Goal: Task Accomplishment & Management: Complete application form

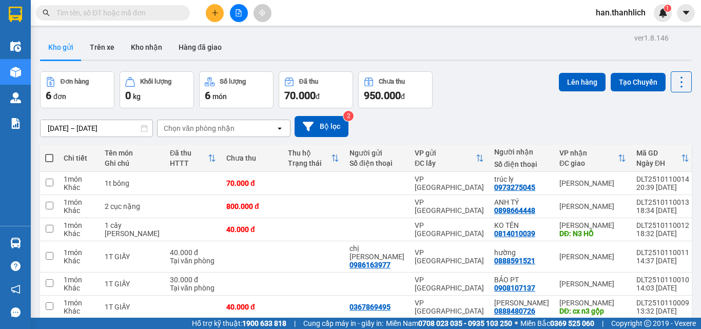
click at [217, 10] on icon "plus" at bounding box center [214, 12] width 7 height 7
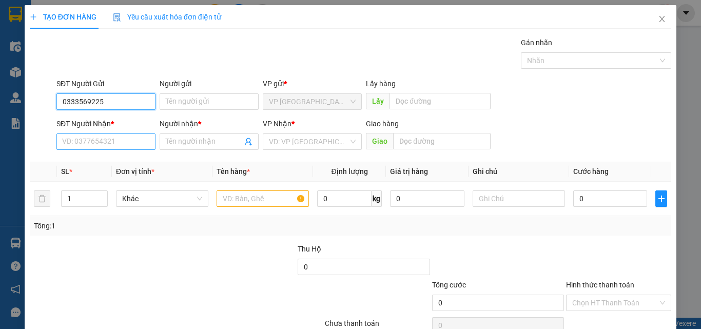
type input "0333569225"
click at [100, 142] on input "SĐT Người Nhận *" at bounding box center [105, 141] width 99 height 16
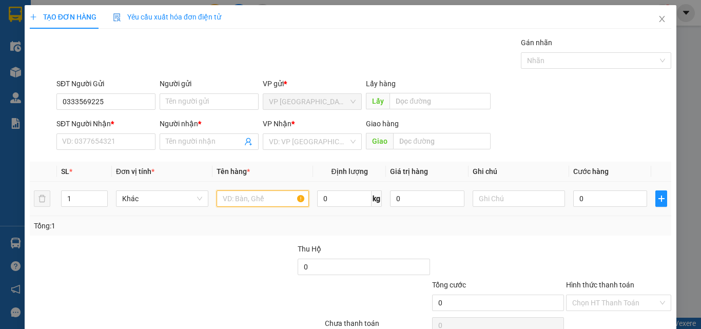
click at [234, 194] on input "text" at bounding box center [263, 198] width 92 height 16
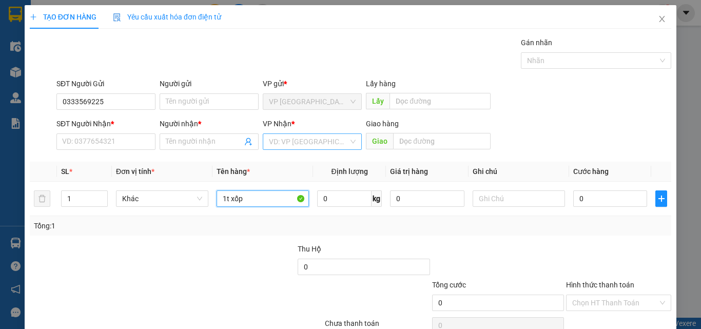
type input "1t xốp"
click at [332, 144] on input "search" at bounding box center [309, 141] width 80 height 15
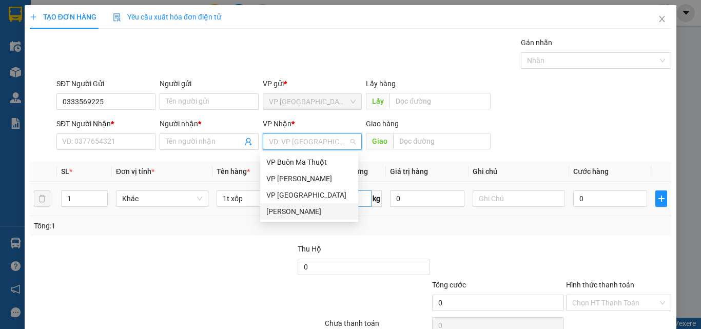
drag, startPoint x: 333, startPoint y: 211, endPoint x: 339, endPoint y: 196, distance: 16.4
click at [332, 211] on div "[PERSON_NAME]" at bounding box center [309, 211] width 86 height 11
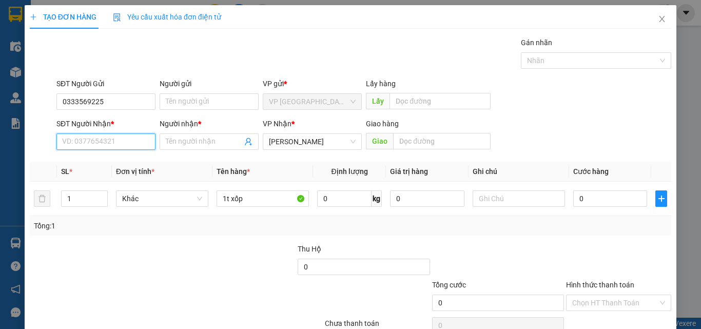
click at [105, 139] on input "SĐT Người Nhận *" at bounding box center [105, 141] width 99 height 16
click at [79, 137] on input "0908349749" at bounding box center [105, 141] width 99 height 16
click at [89, 143] on input "0908349749" at bounding box center [105, 141] width 99 height 16
type input "0908349749"
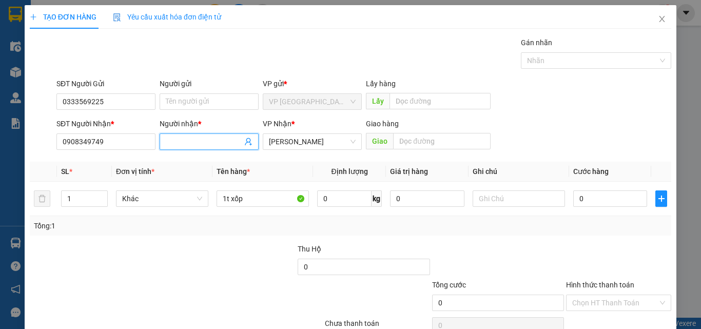
click at [199, 143] on input "Người nhận *" at bounding box center [204, 141] width 76 height 11
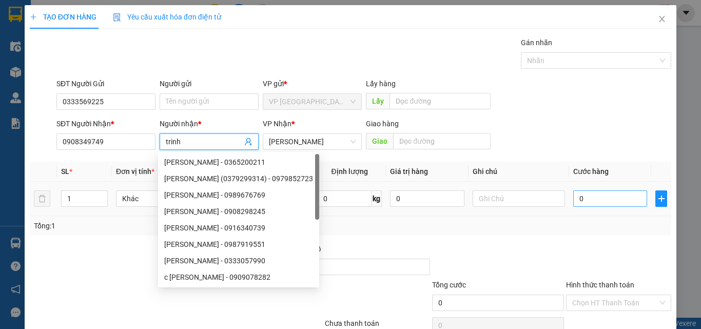
type input "trinh"
click at [596, 195] on input "0" at bounding box center [610, 198] width 74 height 16
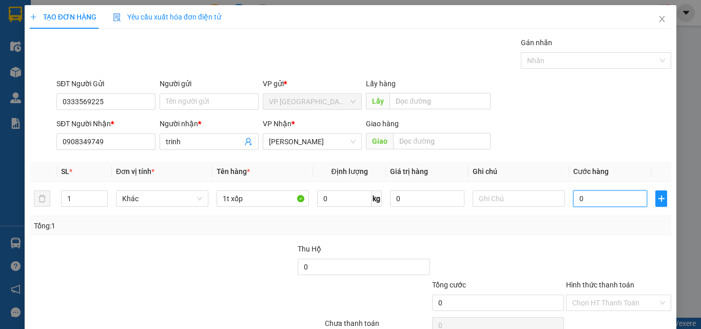
type input "5"
type input "50"
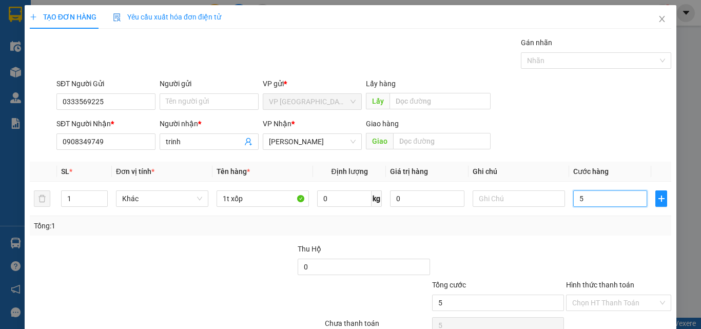
type input "50"
type input "500"
type input "5.000"
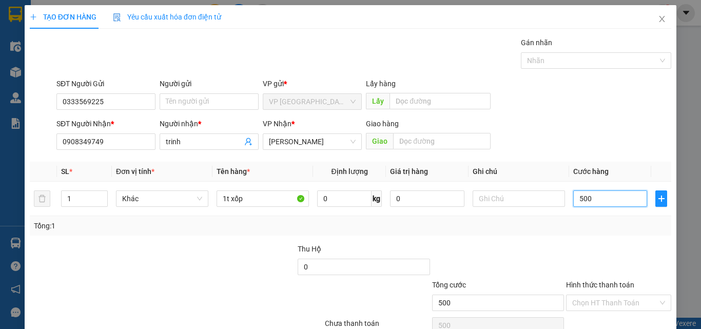
type input "5.000"
type input "50.000"
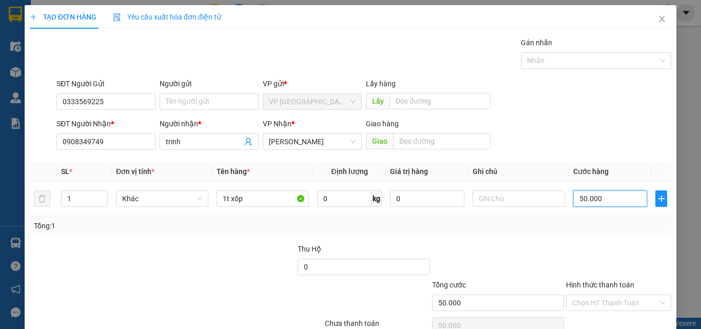
type input "500.000"
type input "50.000"
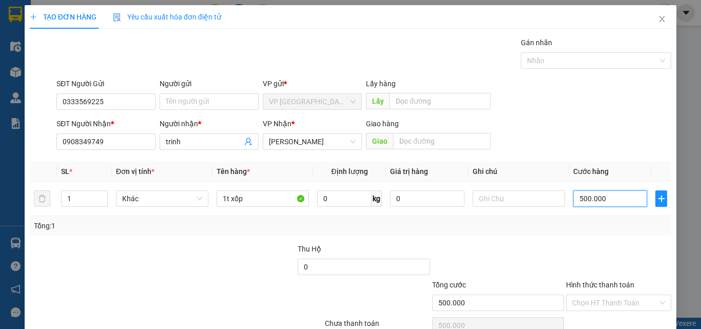
type input "50.000"
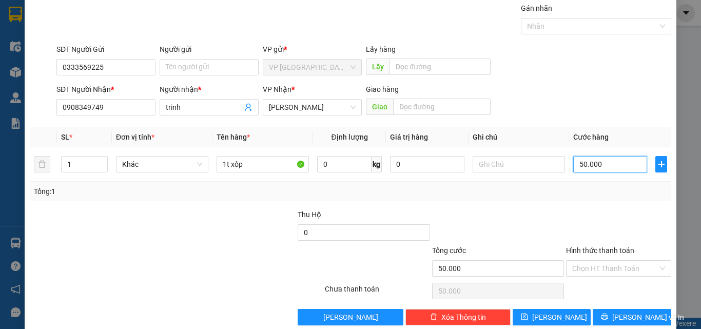
scroll to position [51, 0]
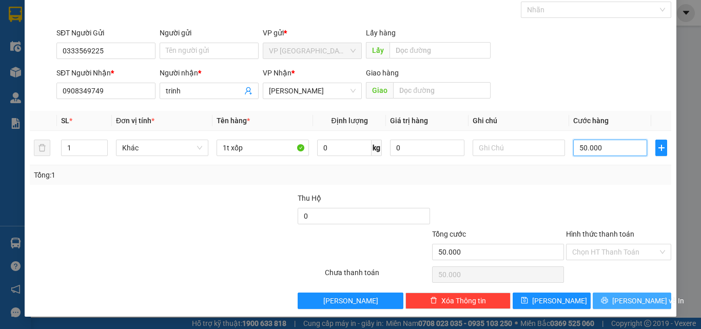
type input "50.000"
drag, startPoint x: 638, startPoint y: 298, endPoint x: 637, endPoint y: 293, distance: 5.7
click at [638, 298] on span "[PERSON_NAME] và In" at bounding box center [648, 300] width 72 height 11
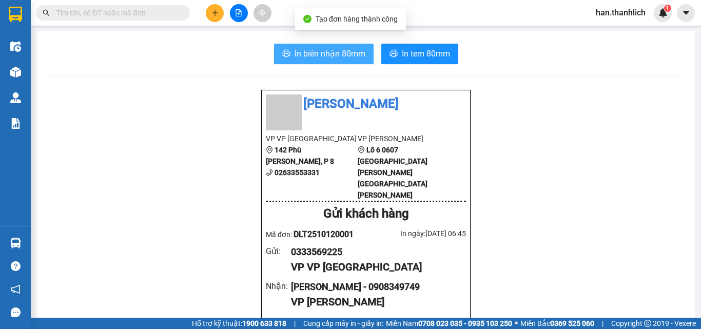
click at [329, 52] on span "In biên nhận 80mm" at bounding box center [330, 53] width 71 height 13
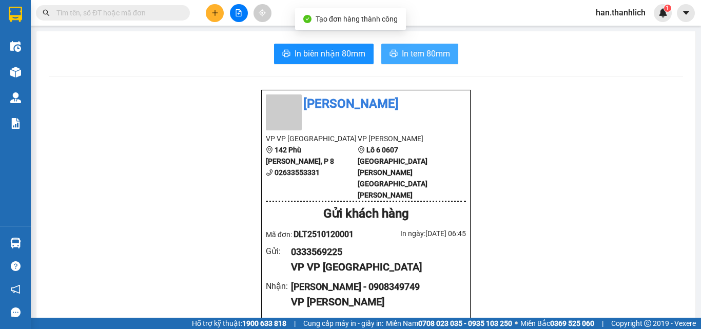
click at [433, 57] on span "In tem 80mm" at bounding box center [426, 53] width 48 height 13
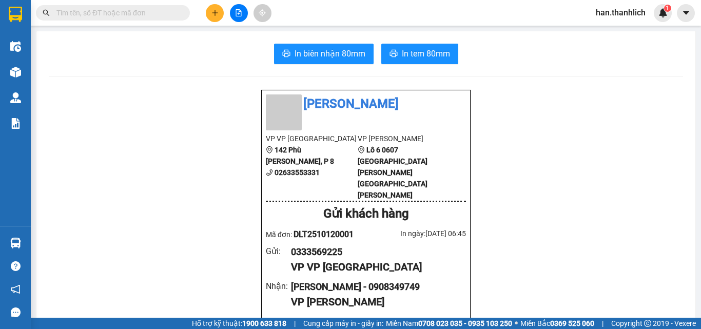
scroll to position [103, 0]
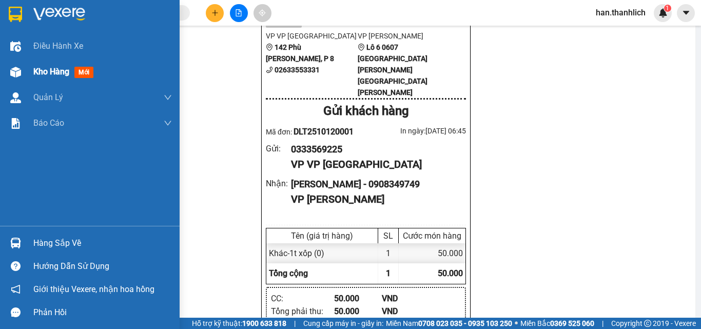
click at [33, 77] on div "Kho hàng mới" at bounding box center [65, 71] width 64 height 13
